Goal: Task Accomplishment & Management: Manage account settings

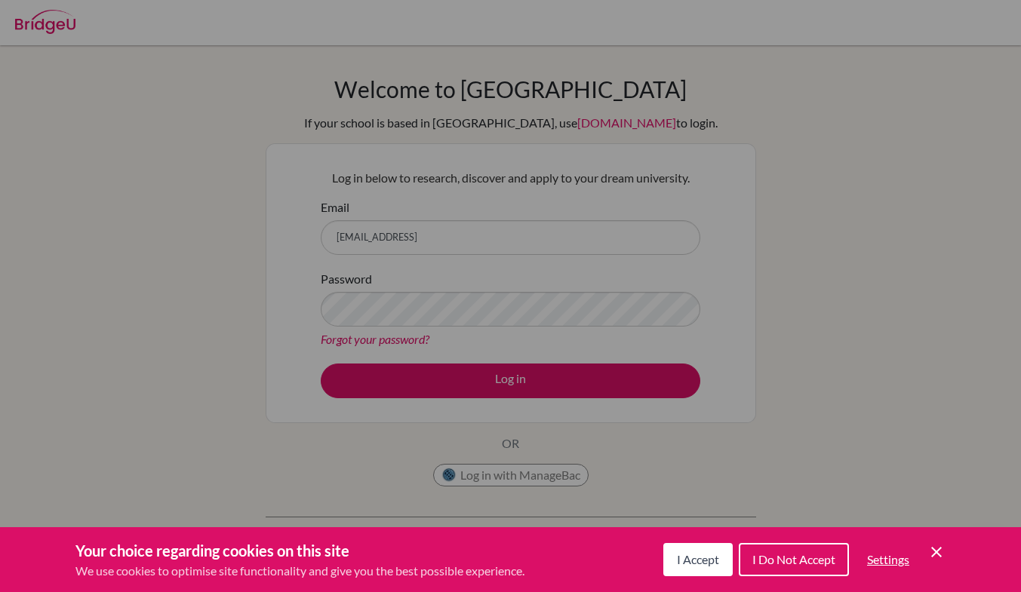
click at [688, 565] on span "I Accept" at bounding box center [698, 559] width 42 height 14
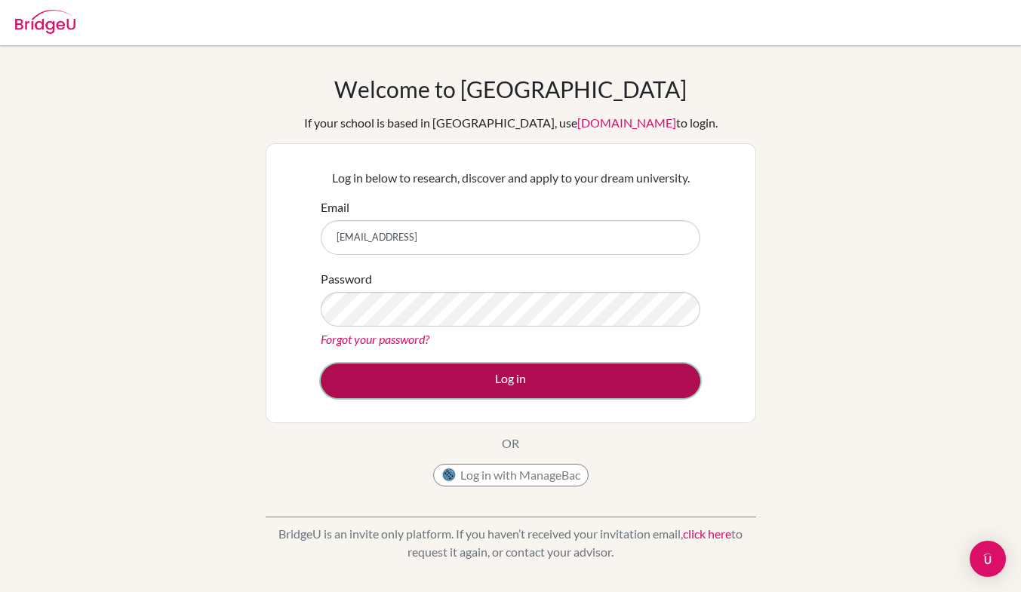
click at [623, 380] on button "Log in" at bounding box center [511, 381] width 380 height 35
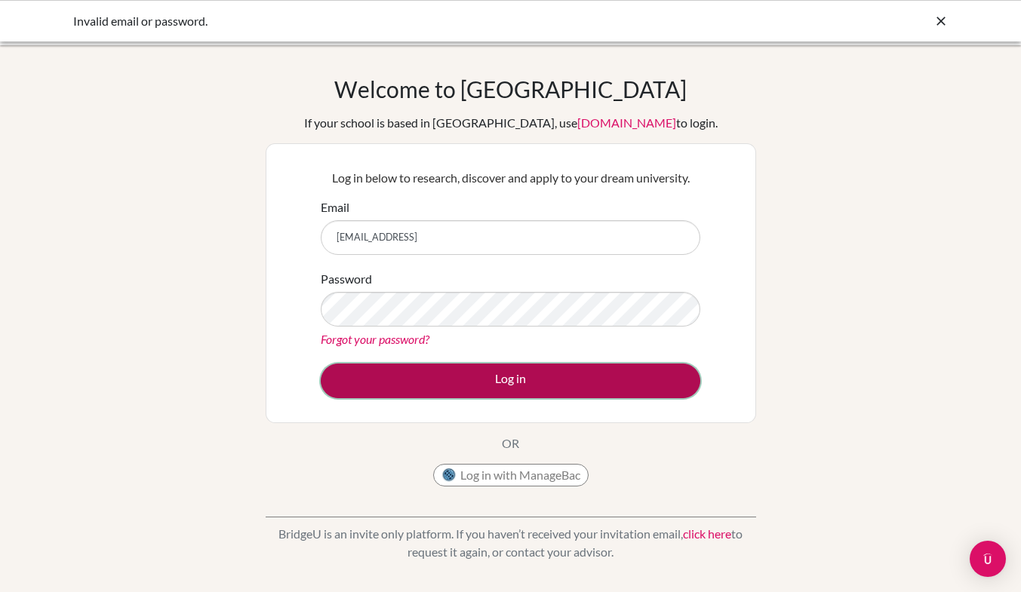
click at [463, 389] on button "Log in" at bounding box center [511, 381] width 380 height 35
click at [411, 386] on button "Log in" at bounding box center [511, 381] width 380 height 35
click at [556, 377] on button "Log in" at bounding box center [511, 381] width 380 height 35
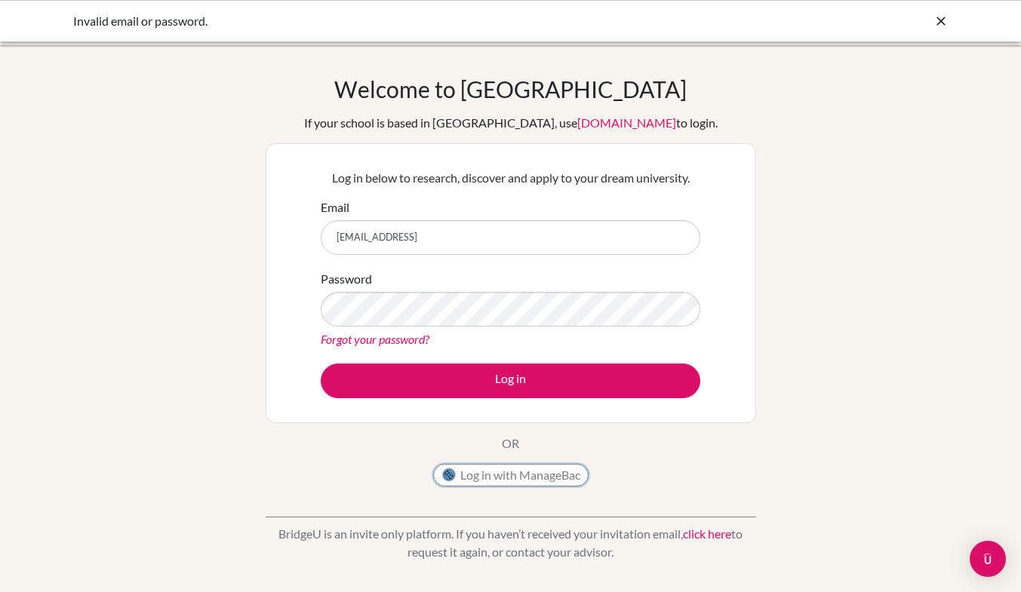
click at [517, 478] on button "Log in with ManageBac" at bounding box center [510, 475] width 155 height 23
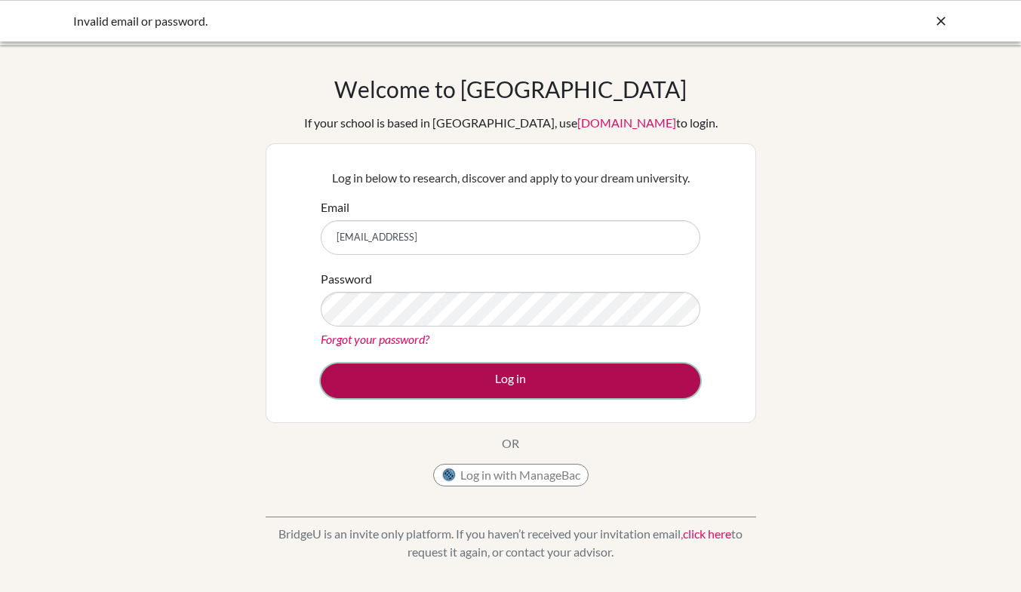
click at [480, 380] on button "Log in" at bounding box center [511, 381] width 380 height 35
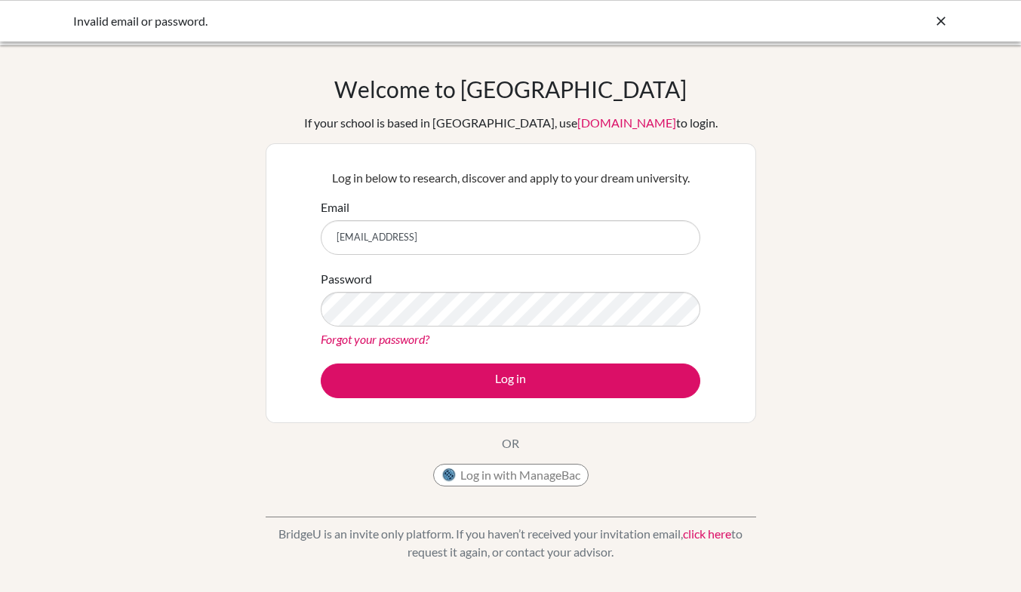
click at [226, 410] on div "Welcome to BridgeU If your school is based in China, use app.bridge-u.com.cn to…" at bounding box center [510, 322] width 1021 height 494
click at [520, 475] on button "Log in with ManageBac" at bounding box center [510, 475] width 155 height 23
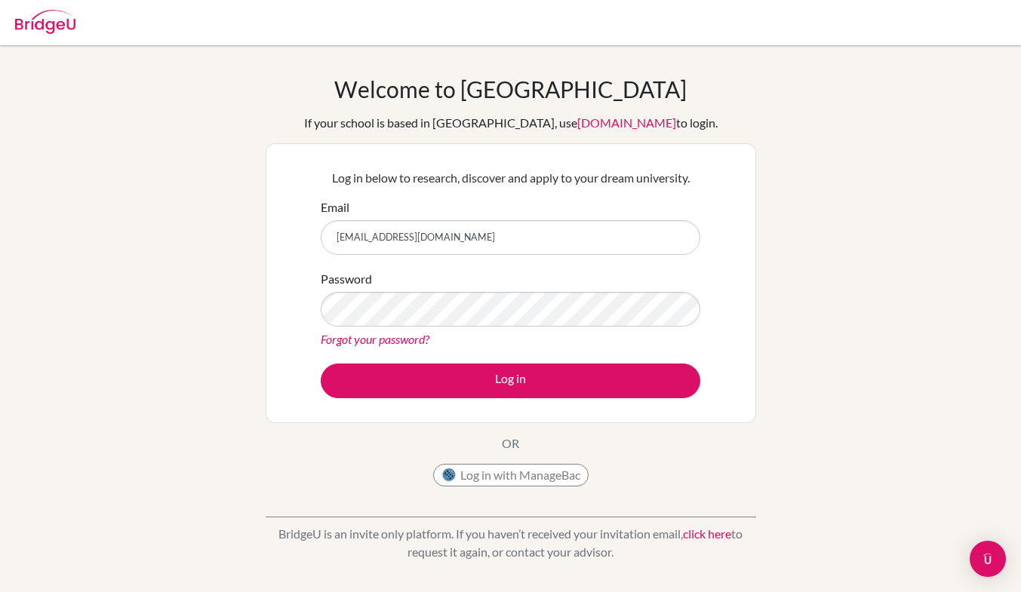
click at [362, 333] on link "Forgot your password?" at bounding box center [375, 339] width 109 height 14
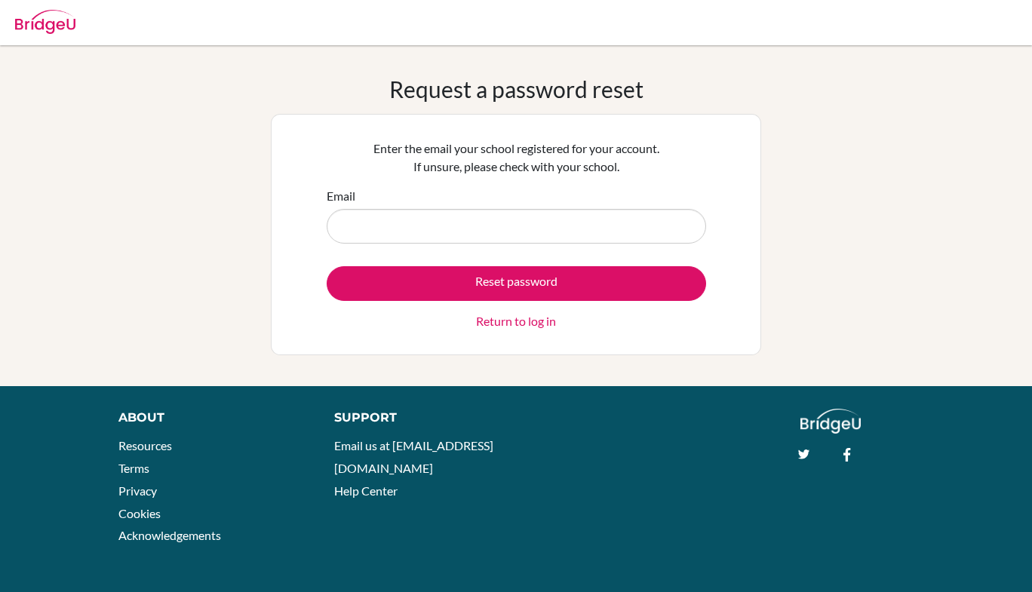
type input "12sdiezcave@jess.sch.ae"
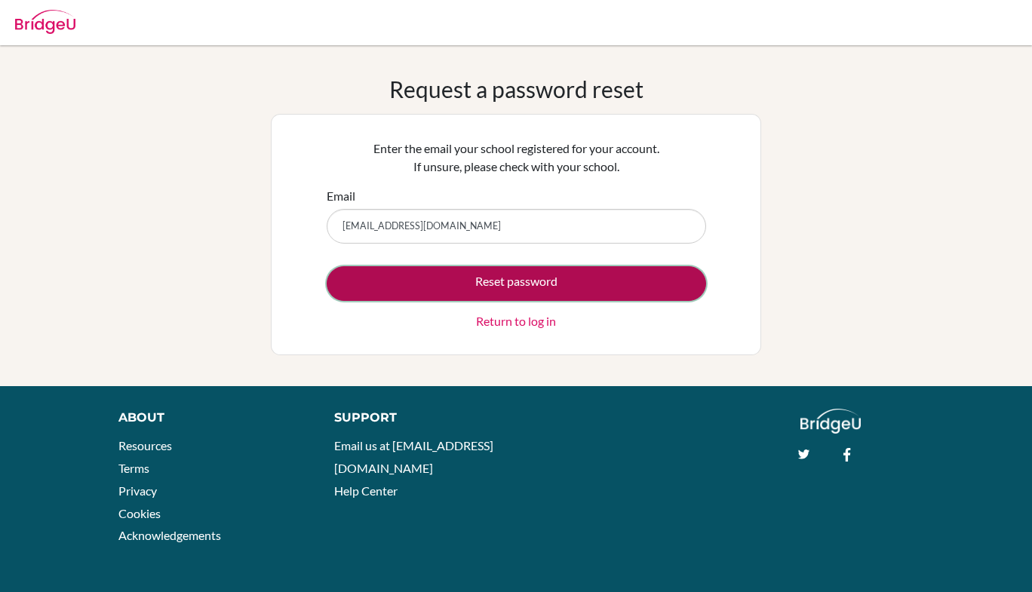
click at [434, 284] on button "Reset password" at bounding box center [517, 283] width 380 height 35
